Goal: Check status: Check status

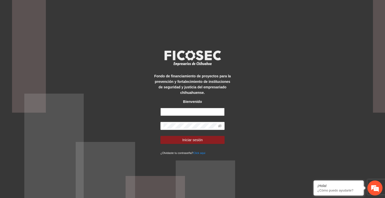
type input "**********"
click at [202, 142] on span "Iniciar sesión" at bounding box center [192, 140] width 21 height 6
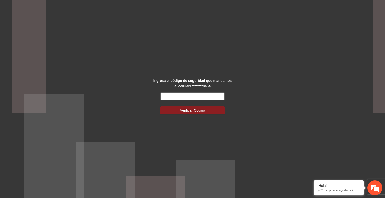
click at [179, 96] on input "text" at bounding box center [192, 97] width 64 height 8
type input "******"
click at [186, 111] on span "Verificar Código" at bounding box center [192, 111] width 25 height 6
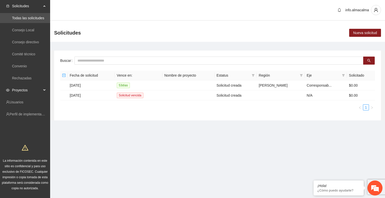
click at [37, 88] on span "Proyectos" at bounding box center [27, 90] width 30 height 10
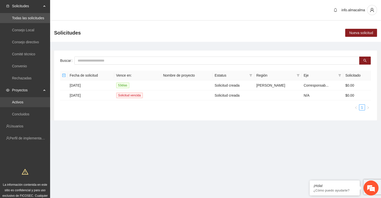
click at [23, 100] on link "Activos" at bounding box center [17, 102] width 11 height 4
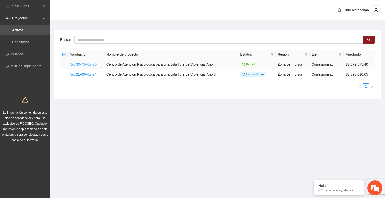
click at [78, 63] on link "No. 30-75/Abr-25" at bounding box center [83, 64] width 27 height 4
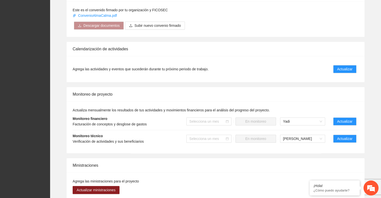
scroll to position [326, 0]
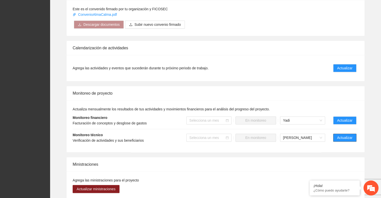
click at [347, 135] on span "Actualizar" at bounding box center [344, 138] width 15 height 6
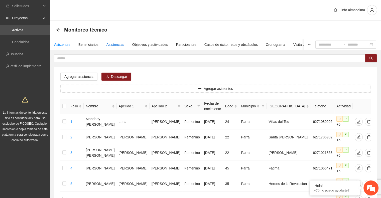
click at [111, 44] on div "Asistencias" at bounding box center [116, 45] width 18 height 6
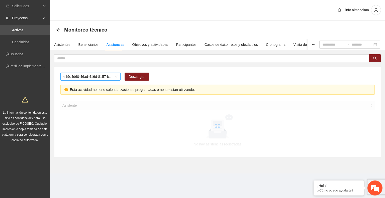
click at [94, 76] on span "e19e4d60-46ad-416d-8157-b1d80b8172e2" at bounding box center [90, 77] width 54 height 8
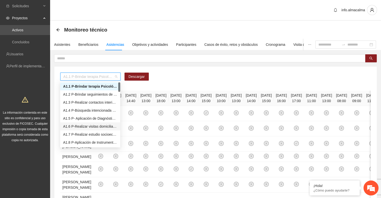
click at [96, 128] on div "A1.6 P-Realizar visitas domiciliarias de Trabajo Social en [GEOGRAPHIC_DATA]" at bounding box center [90, 127] width 54 height 6
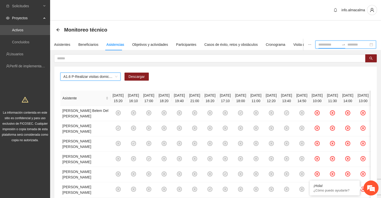
click at [326, 45] on input at bounding box center [329, 45] width 21 height 6
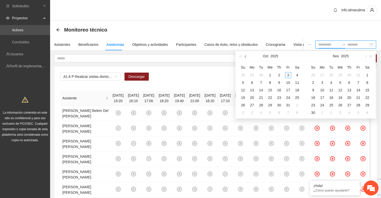
click at [246, 57] on span "button" at bounding box center [246, 56] width 3 height 3
type input "**********"
click at [253, 73] on div "1" at bounding box center [252, 75] width 6 height 6
type input "**********"
click at [261, 104] on div "30" at bounding box center [261, 105] width 6 height 6
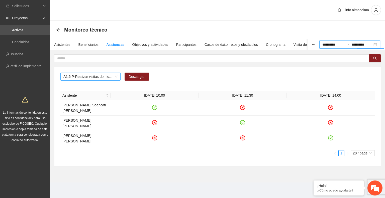
click at [86, 77] on span "A1.6 P-Realizar visitas domiciliarias de Trabajo Social en [GEOGRAPHIC_DATA]" at bounding box center [90, 77] width 54 height 8
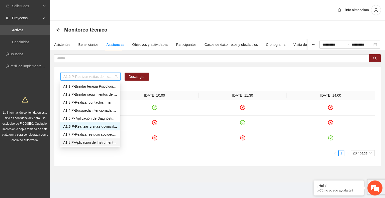
click at [78, 141] on div "A1.8 P-Aplicación de Instrumento de medición en Parral" at bounding box center [90, 143] width 54 height 6
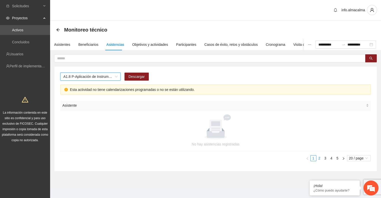
click at [319, 158] on link "2" at bounding box center [320, 159] width 6 height 6
click at [327, 159] on link "3" at bounding box center [326, 159] width 6 height 6
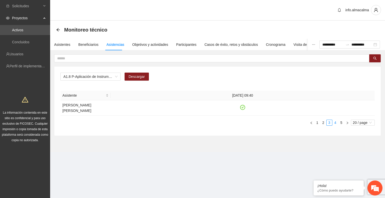
click at [336, 120] on link "4" at bounding box center [336, 123] width 6 height 6
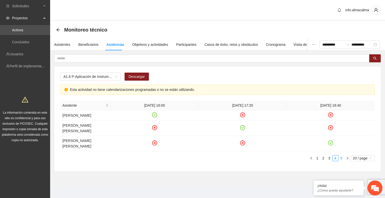
click at [339, 156] on link "5" at bounding box center [342, 159] width 6 height 6
